Goal: Information Seeking & Learning: Learn about a topic

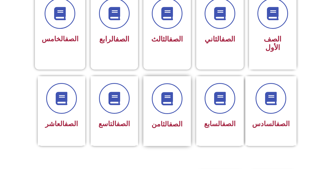
scroll to position [132, 0]
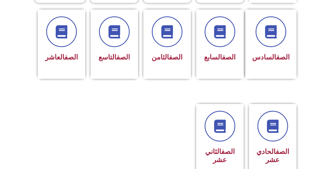
scroll to position [221, 0]
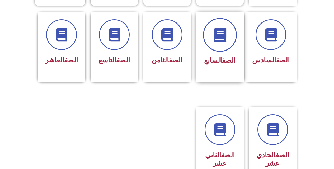
click at [225, 27] on icon at bounding box center [220, 34] width 15 height 15
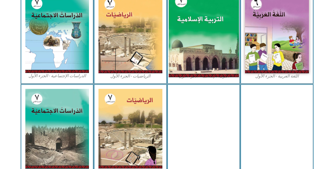
scroll to position [159, 0]
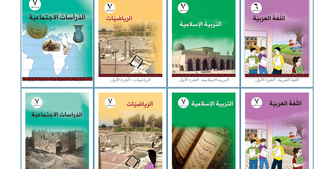
click at [72, 60] on img at bounding box center [57, 36] width 70 height 87
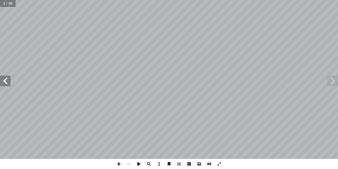
drag, startPoint x: 0, startPoint y: 86, endPoint x: 182, endPoint y: 162, distance: 197.4
click at [182, 162] on span at bounding box center [179, 164] width 10 height 10
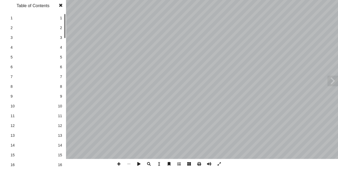
click at [181, 162] on span at bounding box center [179, 164] width 10 height 10
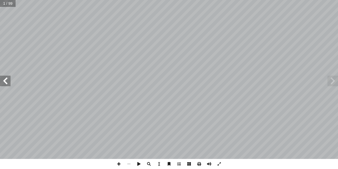
click at [181, 162] on span at bounding box center [179, 164] width 10 height 10
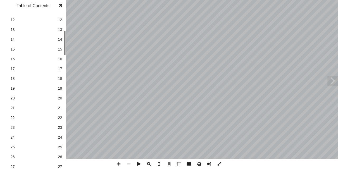
click at [11, 98] on span "20" at bounding box center [33, 98] width 45 height 6
click at [39, 125] on link "23 23" at bounding box center [32, 128] width 59 height 10
click at [39, 125] on span "23" at bounding box center [33, 128] width 45 height 6
click at [33, 137] on span "24" at bounding box center [33, 138] width 45 height 6
click at [63, 2] on span at bounding box center [61, 5] width 10 height 11
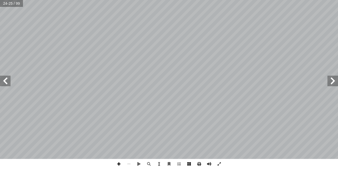
click at [118, 164] on span at bounding box center [119, 164] width 10 height 10
click at [116, 163] on span at bounding box center [119, 164] width 10 height 10
click at [130, 162] on span at bounding box center [129, 164] width 10 height 10
click at [205, 35] on html "الصفحة الرئيسية الصف الأول الصف الثاني الصف الثالث الصف الرابع الصف الخامس الصف…" at bounding box center [169, 17] width 338 height 35
click at [119, 165] on span at bounding box center [119, 164] width 10 height 10
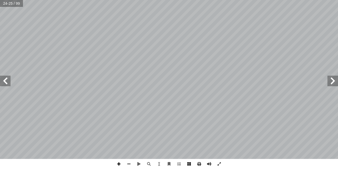
click at [119, 165] on span at bounding box center [119, 164] width 10 height 10
click at [129, 162] on span at bounding box center [129, 164] width 10 height 10
click at [130, 164] on span at bounding box center [129, 164] width 10 height 10
click at [120, 164] on span at bounding box center [119, 164] width 10 height 10
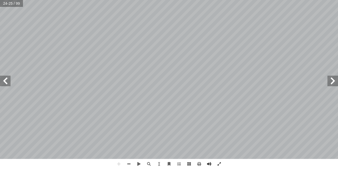
click at [6, 85] on span at bounding box center [5, 81] width 11 height 11
click at [128, 166] on span at bounding box center [129, 164] width 10 height 10
click at [334, 82] on span at bounding box center [333, 81] width 11 height 11
click at [78, 0] on html "الصفحة الرئيسية الصف الأول الصف الثاني الصف الثالث الصف الرابع الصف الخامس الصف…" at bounding box center [169, 17] width 338 height 35
click at [120, 164] on span at bounding box center [119, 164] width 10 height 10
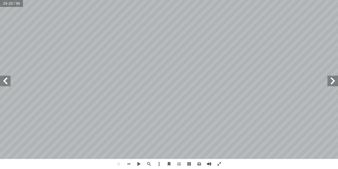
click at [8, 80] on span at bounding box center [5, 81] width 11 height 11
click at [66, 0] on html "الصفحة الرئيسية الصف الأول الصف الثاني الصف الثالث الصف الرابع الصف الخامس الصف…" at bounding box center [169, 17] width 338 height 35
click at [132, 163] on span at bounding box center [129, 164] width 10 height 10
click at [329, 83] on span at bounding box center [333, 81] width 11 height 11
click at [3, 80] on span at bounding box center [5, 81] width 11 height 11
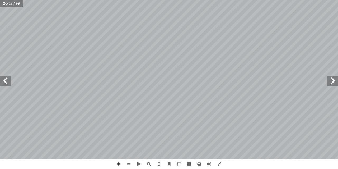
click at [117, 164] on span at bounding box center [119, 164] width 10 height 10
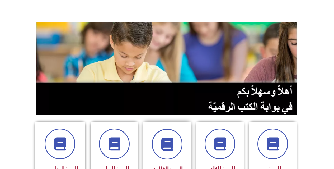
scroll to position [132, 0]
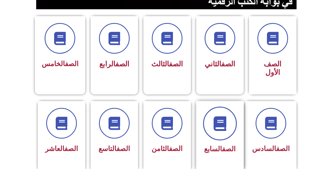
click at [219, 116] on icon at bounding box center [220, 123] width 15 height 15
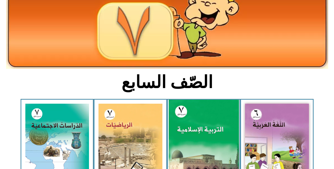
scroll to position [106, 0]
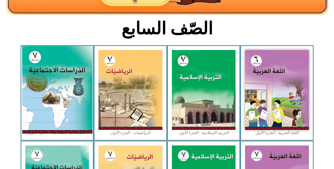
click at [27, 80] on img at bounding box center [57, 89] width 70 height 87
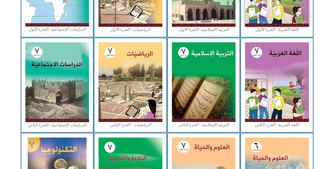
scroll to position [238, 0]
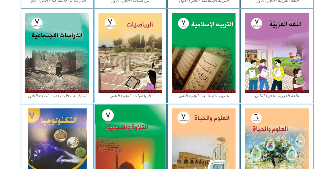
click at [150, 122] on img at bounding box center [130, 146] width 70 height 85
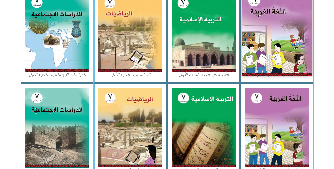
scroll to position [159, 0]
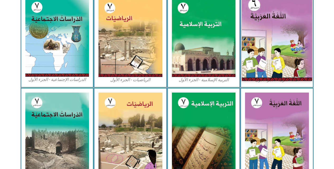
click at [295, 26] on img at bounding box center [277, 37] width 70 height 88
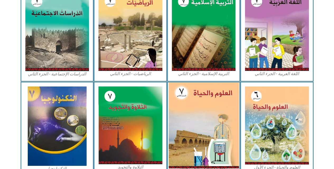
scroll to position [290, 0]
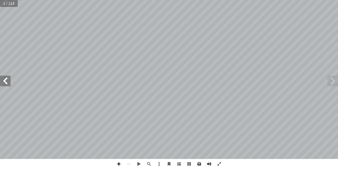
click at [176, 164] on span at bounding box center [179, 164] width 10 height 10
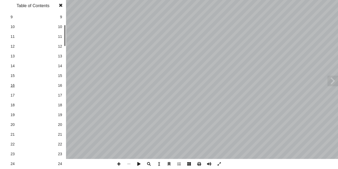
click at [50, 85] on span "16" at bounding box center [33, 86] width 45 height 6
click at [59, 46] on span "12" at bounding box center [60, 47] width 4 height 6
click at [54, 31] on link "10 10" at bounding box center [32, 27] width 59 height 10
click at [54, 22] on link "10 10" at bounding box center [32, 27] width 59 height 10
click at [60, 6] on span at bounding box center [61, 5] width 10 height 11
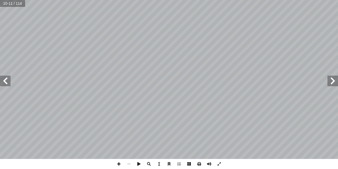
click at [329, 80] on div "4 : ُ ة َ غ ُّ الل َ و ُ ليل ْ ح َّ والت ُ م ْ ه َ الف : ِ ة َ ي ِ ت آ ال� ِ ة …" at bounding box center [169, 79] width 338 height 159
click at [329, 80] on span at bounding box center [333, 81] width 11 height 11
click at [6, 79] on span at bounding box center [5, 81] width 11 height 11
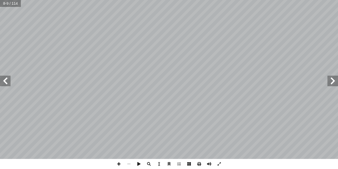
click at [333, 80] on span at bounding box center [333, 81] width 11 height 11
click at [331, 80] on span at bounding box center [333, 81] width 11 height 11
click at [180, 165] on span at bounding box center [179, 164] width 10 height 10
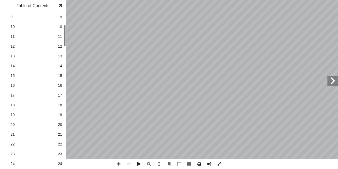
click at [38, 33] on link "11 11" at bounding box center [32, 37] width 59 height 10
click at [338, 76] on span at bounding box center [333, 81] width 11 height 11
click at [63, 6] on span at bounding box center [61, 5] width 10 height 11
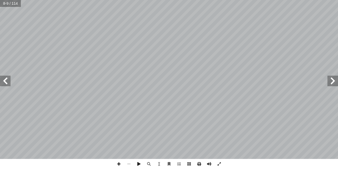
click at [4, 81] on span at bounding box center [5, 81] width 11 height 11
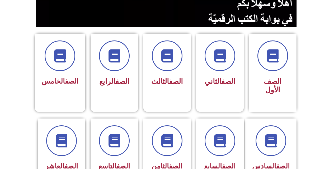
scroll to position [159, 0]
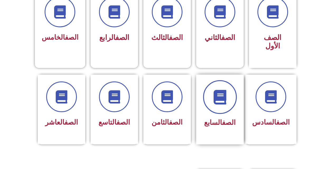
click at [209, 85] on span at bounding box center [220, 97] width 34 height 34
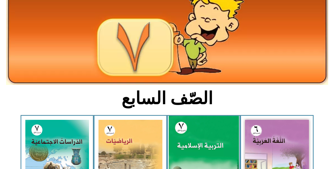
scroll to position [106, 0]
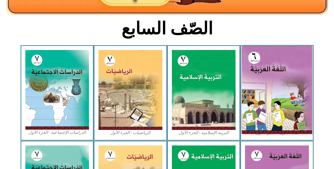
click at [266, 76] on img at bounding box center [277, 90] width 70 height 88
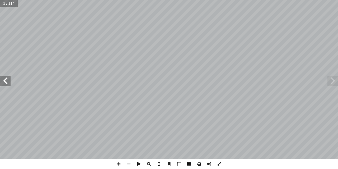
click at [0, 79] on span at bounding box center [5, 81] width 11 height 11
click at [5, 76] on span at bounding box center [5, 81] width 11 height 11
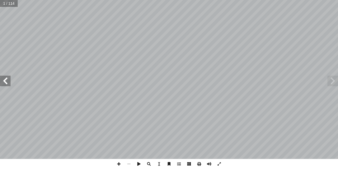
click at [5, 76] on span at bounding box center [5, 81] width 11 height 11
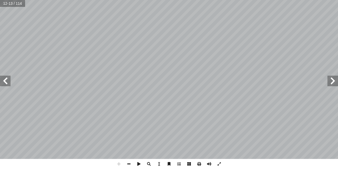
click at [0, 85] on span at bounding box center [5, 81] width 11 height 11
click at [125, 161] on span at bounding box center [129, 164] width 10 height 10
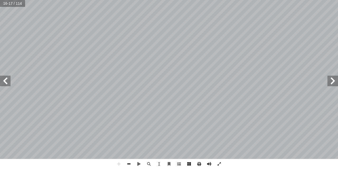
click at [125, 161] on span at bounding box center [129, 164] width 10 height 10
click at [6, 79] on span at bounding box center [5, 81] width 11 height 11
click at [6, 78] on span at bounding box center [5, 81] width 11 height 11
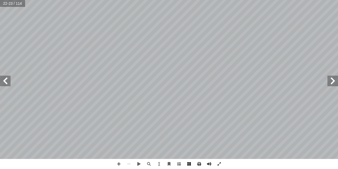
click at [6, 78] on span at bounding box center [5, 81] width 11 height 11
click at [2, 83] on span at bounding box center [5, 81] width 11 height 11
click at [0, 80] on span at bounding box center [5, 81] width 11 height 11
click at [2, 78] on span at bounding box center [5, 81] width 11 height 11
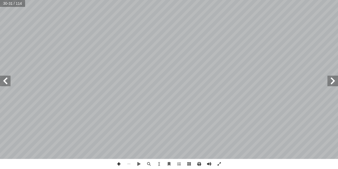
click at [117, 163] on span at bounding box center [119, 164] width 10 height 10
click at [118, 160] on span at bounding box center [119, 164] width 10 height 10
click at [132, 163] on span at bounding box center [129, 164] width 10 height 10
click at [333, 81] on span at bounding box center [333, 81] width 11 height 11
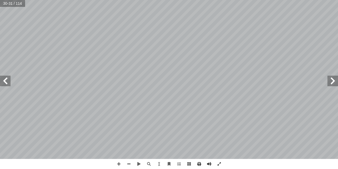
click at [333, 81] on span at bounding box center [333, 81] width 11 height 11
click at [335, 81] on span at bounding box center [333, 81] width 11 height 11
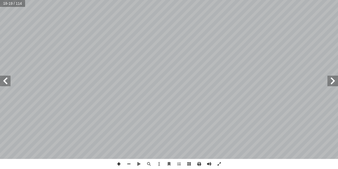
click at [121, 163] on span at bounding box center [119, 164] width 10 height 10
